Goal: Task Accomplishment & Management: Use online tool/utility

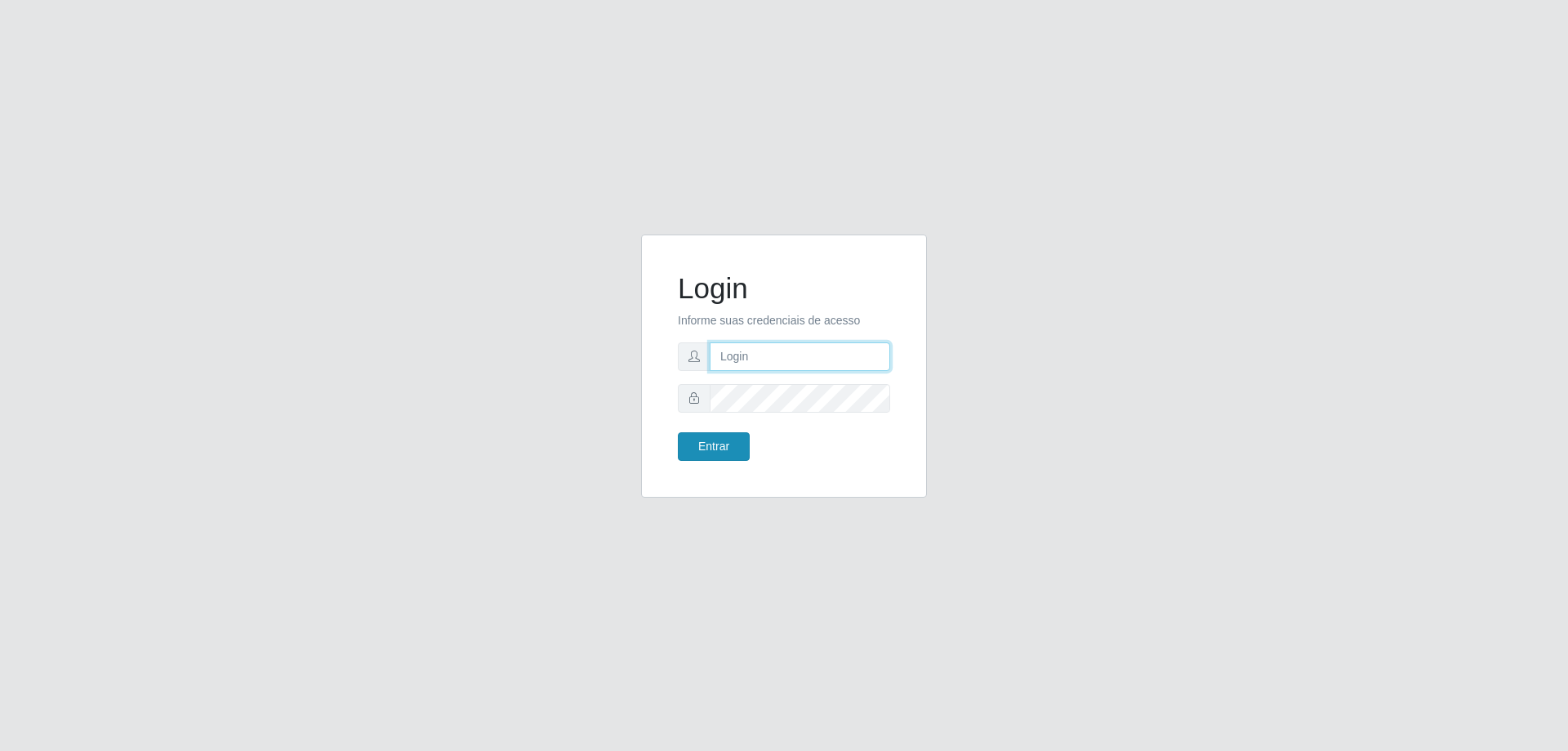
type input "[EMAIL_ADDRESS][DOMAIN_NAME]"
click at [709, 450] on button "Entrar" at bounding box center [713, 446] width 72 height 29
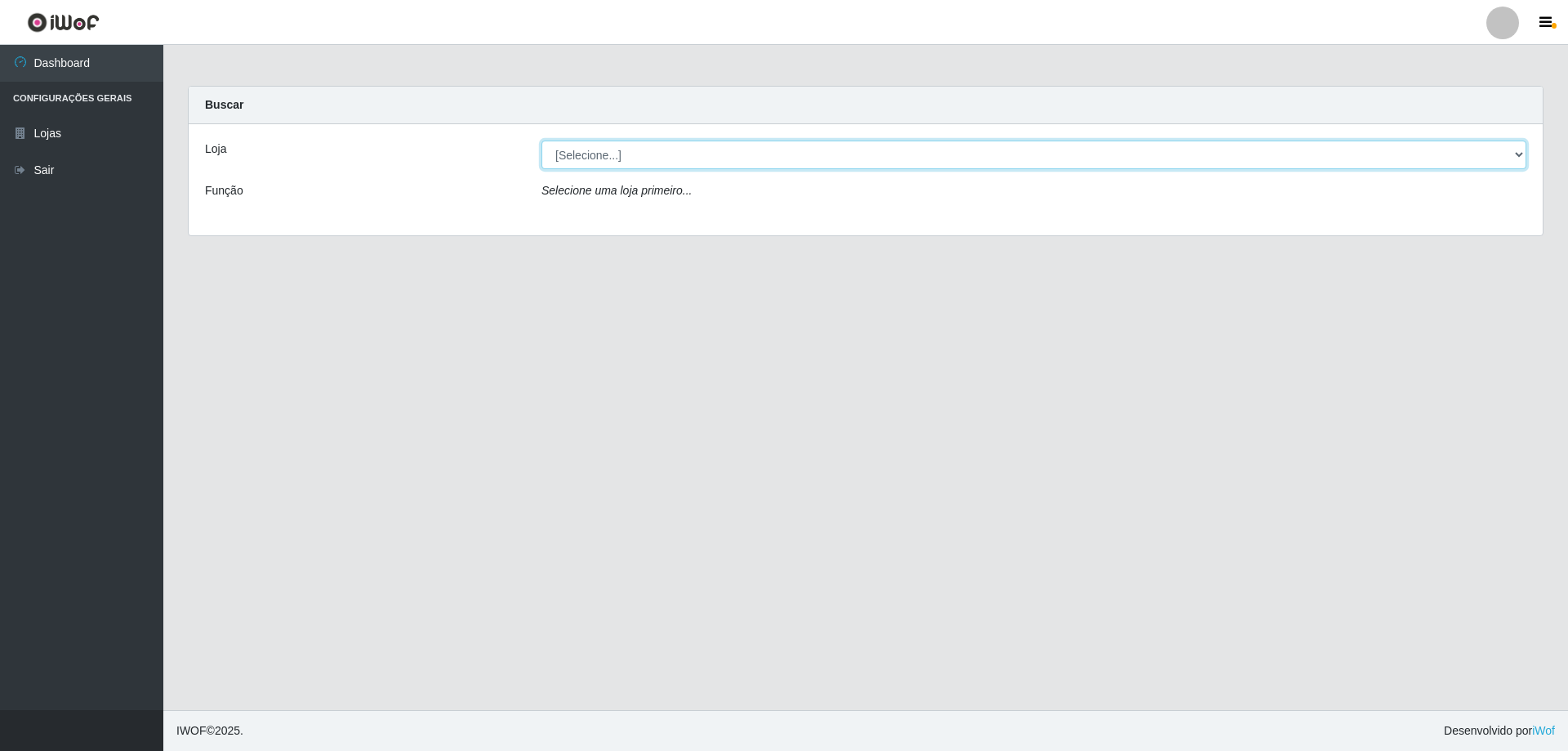
click at [1518, 151] on select "[Selecione...] SuperShow Bis - [GEOGRAPHIC_DATA]" at bounding box center [1033, 155] width 985 height 29
select select "59"
click at [541, 141] on select "[Selecione...] SuperShow Bis - [GEOGRAPHIC_DATA]" at bounding box center [1033, 155] width 985 height 29
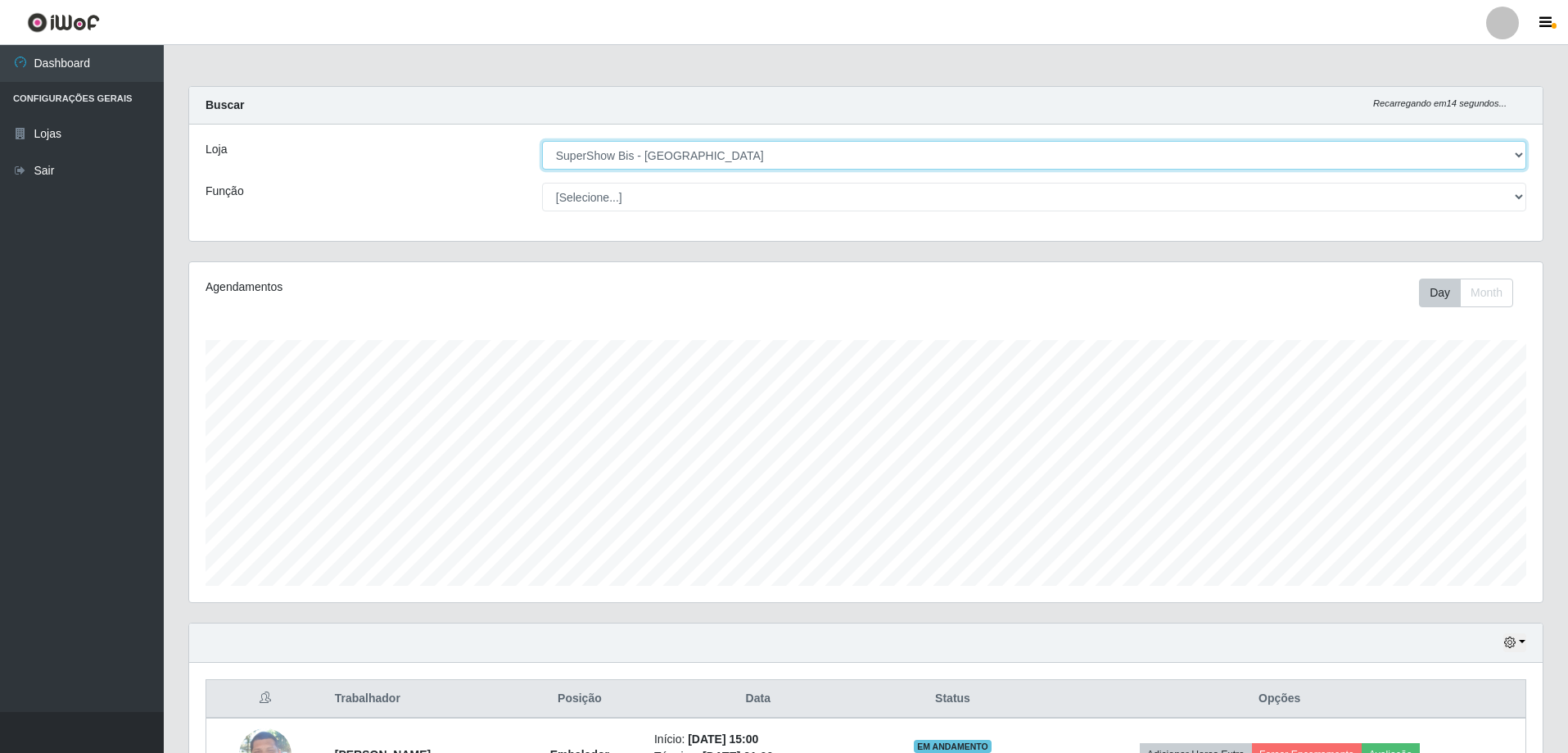
scroll to position [189, 0]
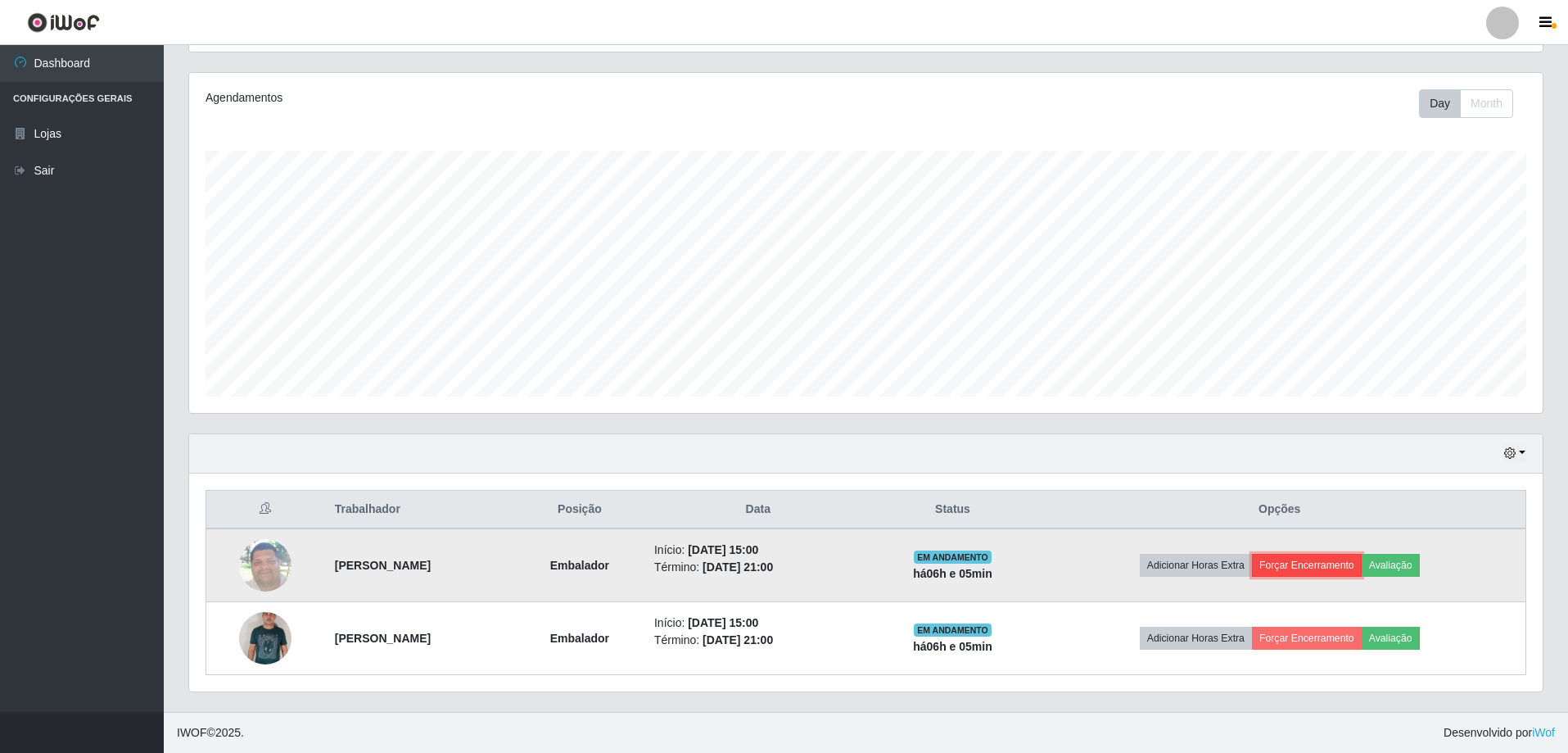
click at [1331, 559] on button "Forçar Encerramento" at bounding box center [1307, 564] width 109 height 23
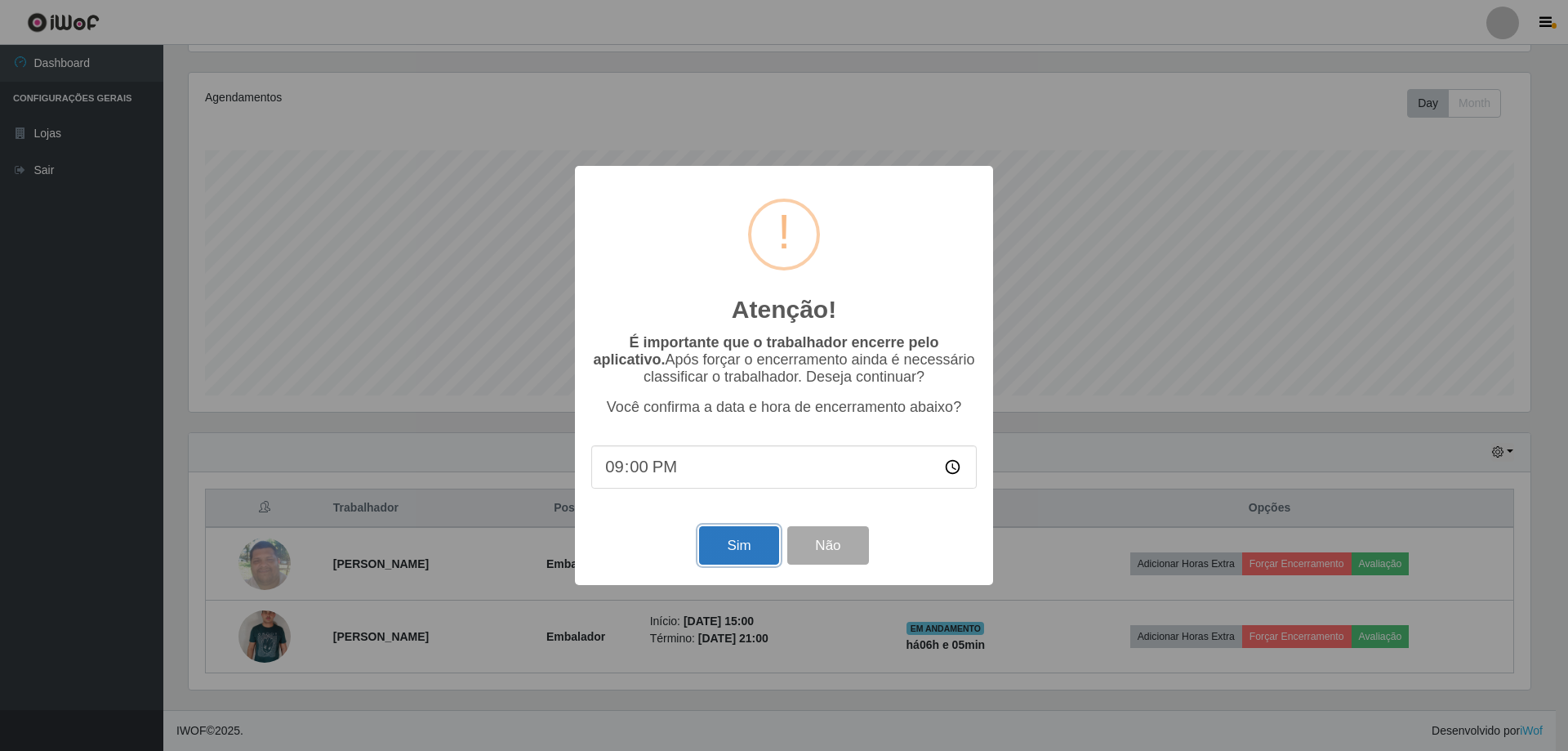
click at [731, 556] on button "Sim" at bounding box center [739, 545] width 79 height 39
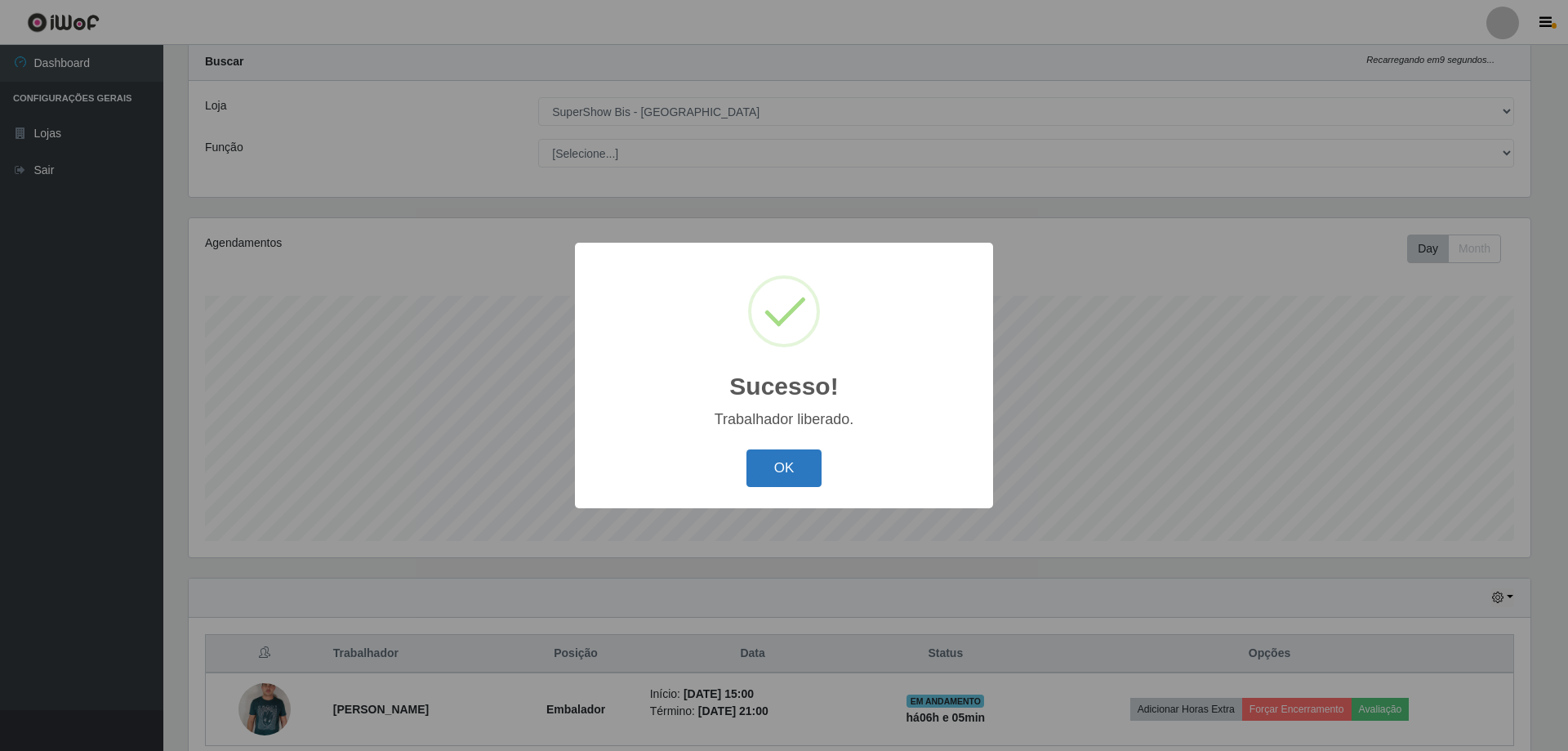
click at [791, 483] on button "OK" at bounding box center [784, 468] width 76 height 39
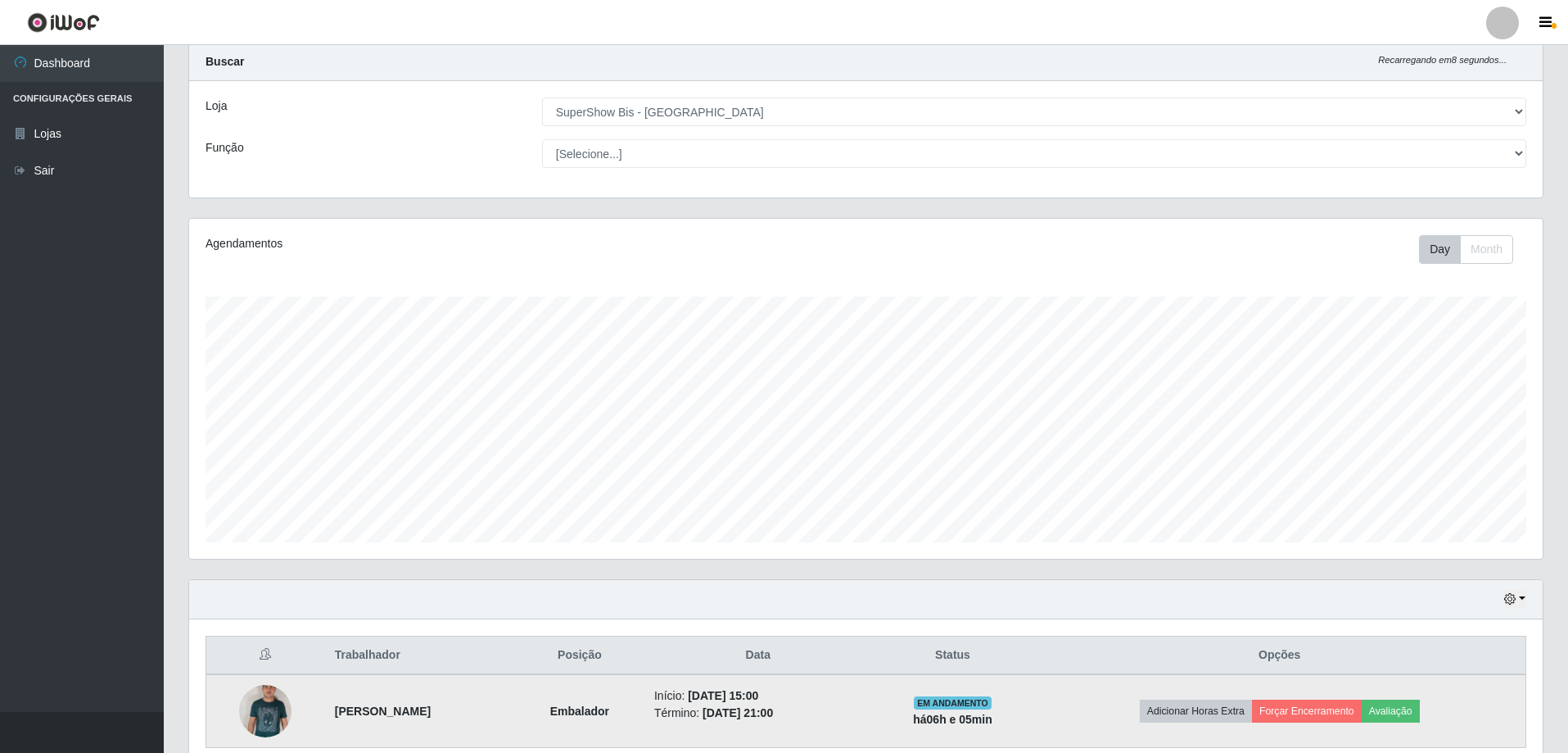
scroll to position [116, 0]
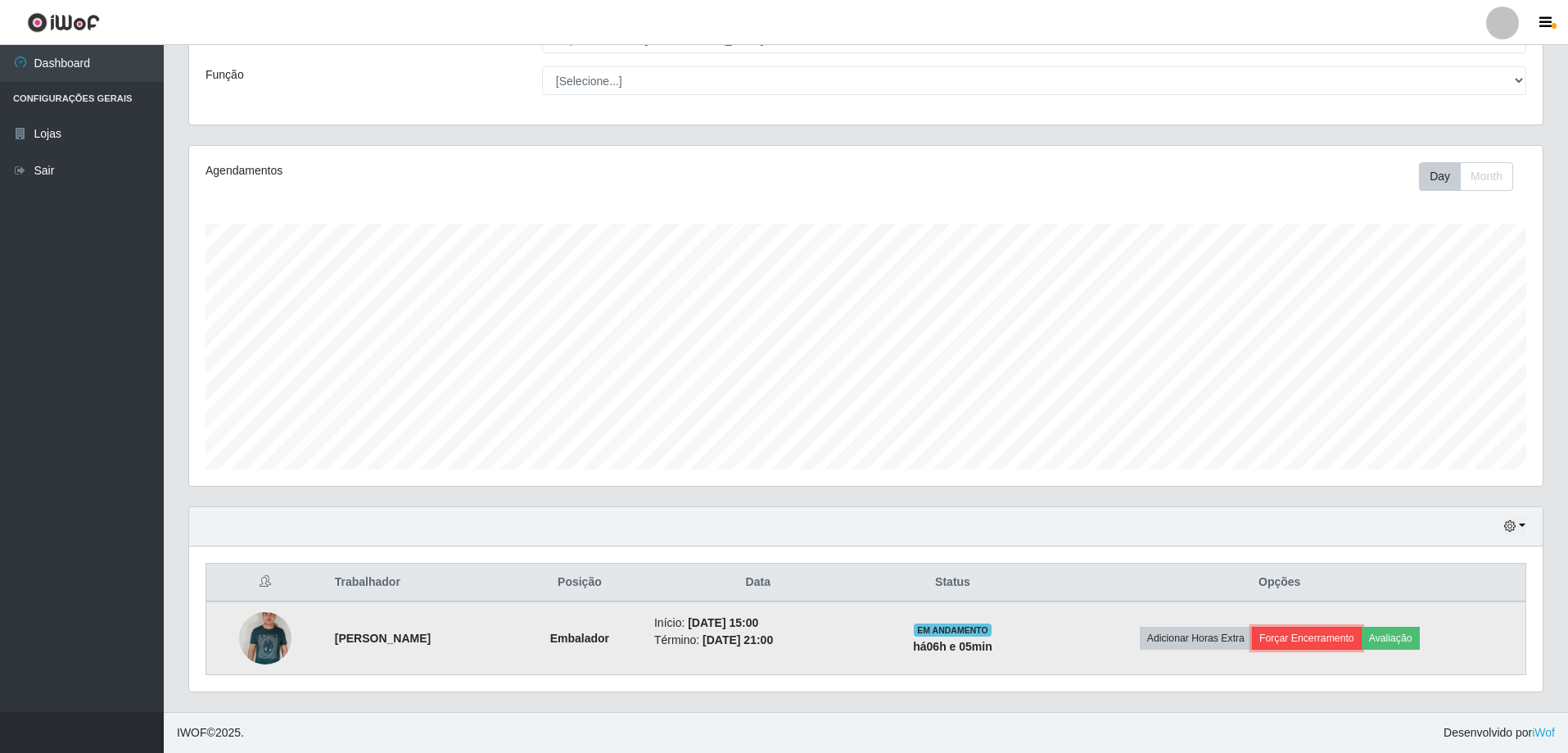
click at [1317, 640] on button "Forçar Encerramento" at bounding box center [1307, 638] width 109 height 23
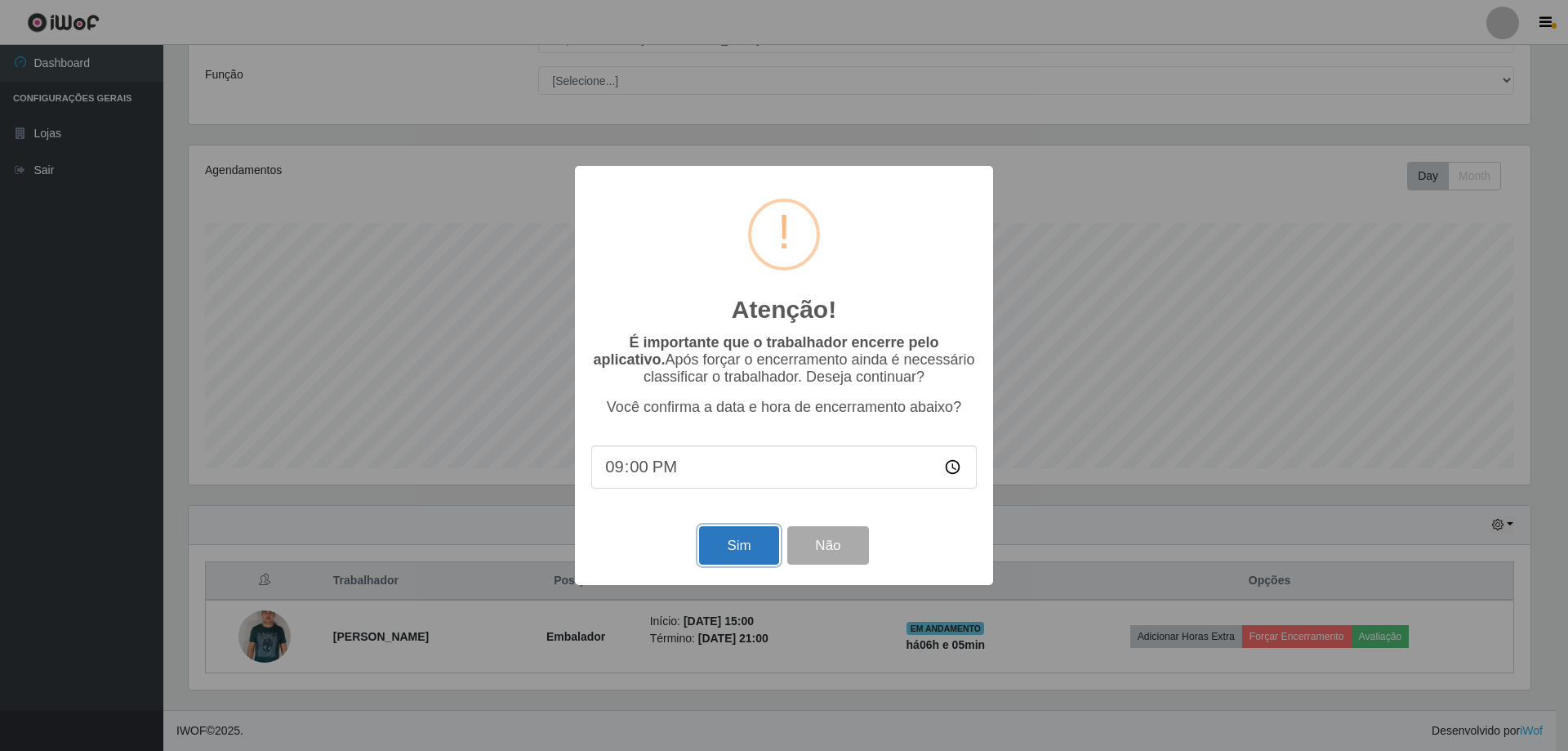
click at [740, 560] on button "Sim" at bounding box center [739, 545] width 79 height 39
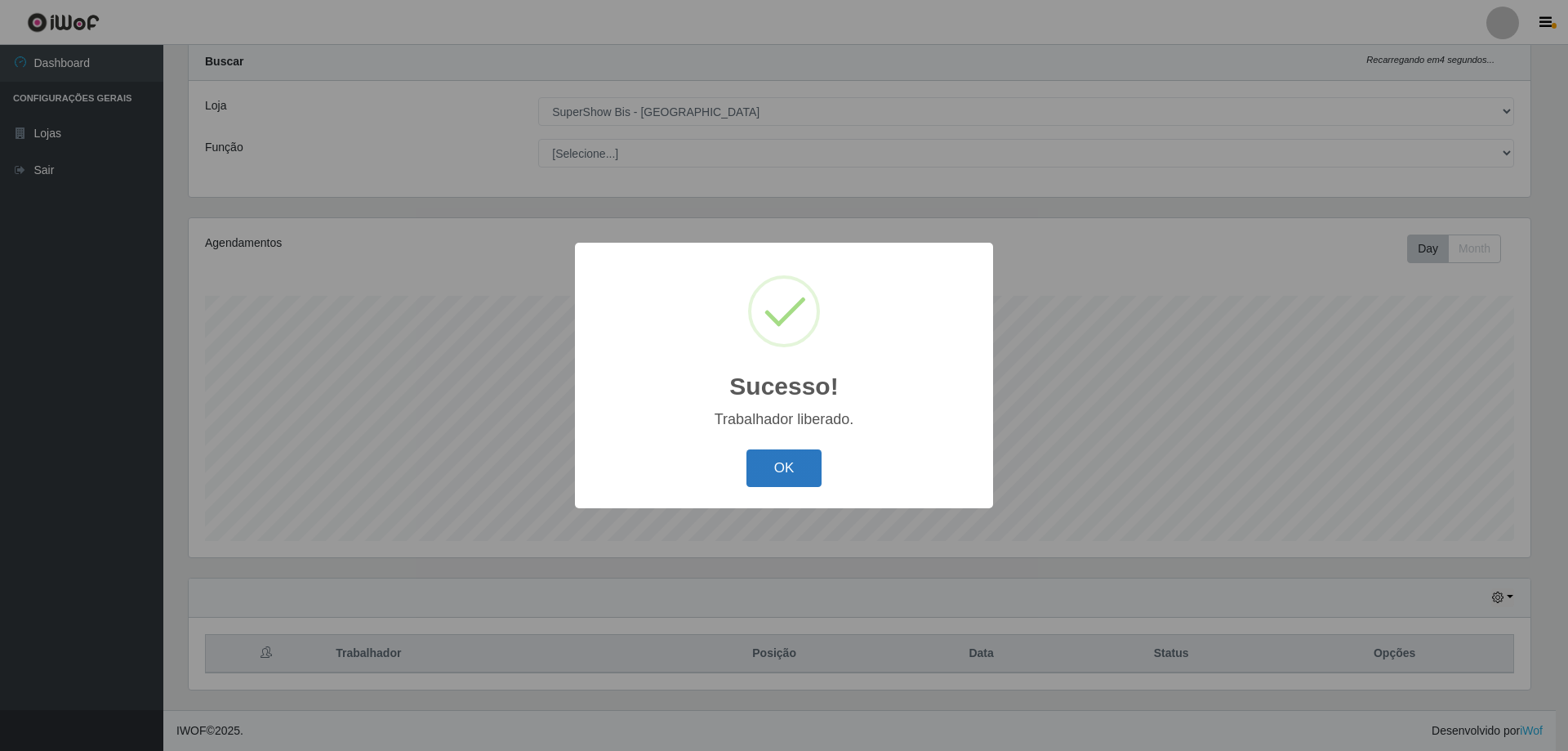
click at [814, 464] on button "OK" at bounding box center [784, 468] width 76 height 39
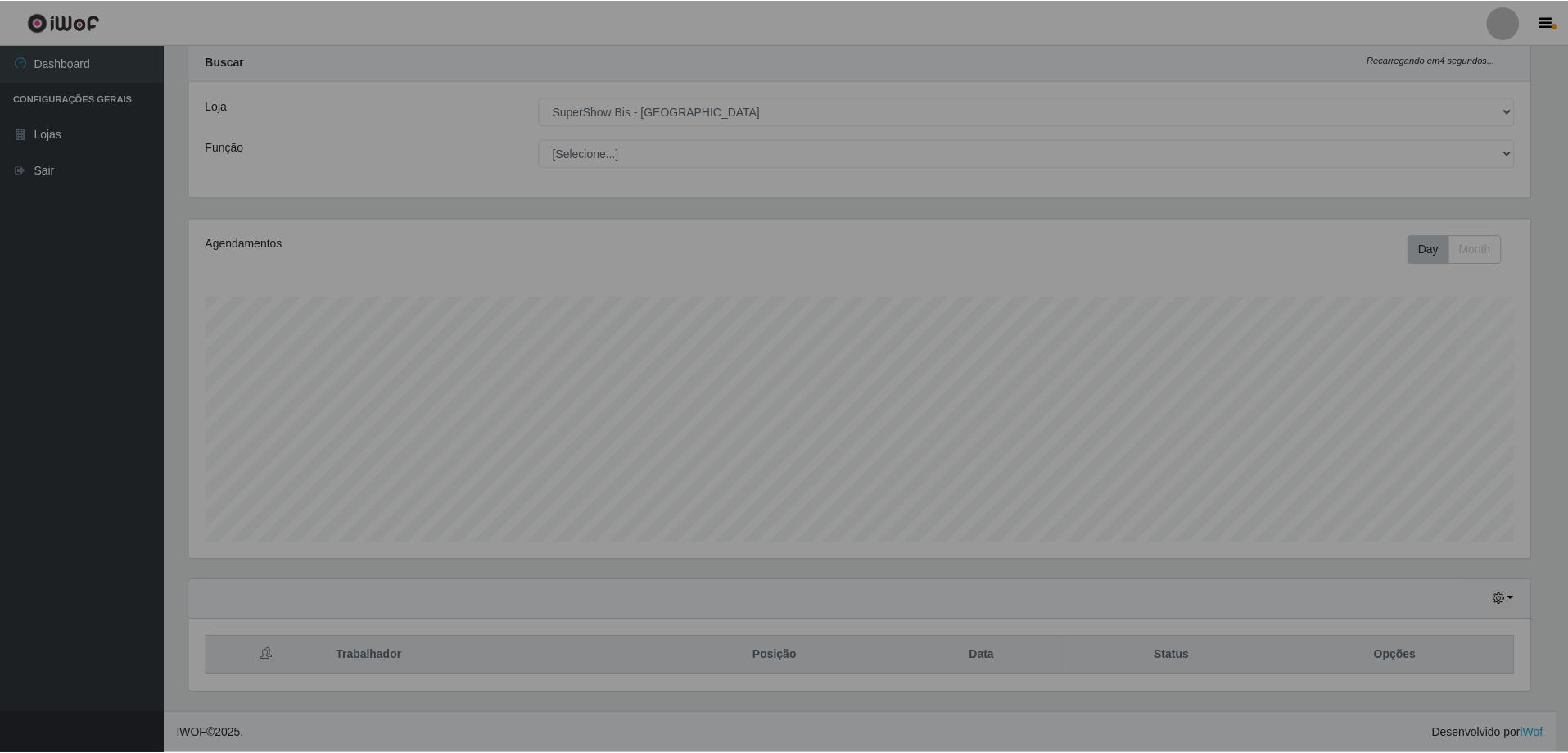
scroll to position [340, 1354]
